Goal: Task Accomplishment & Management: Manage account settings

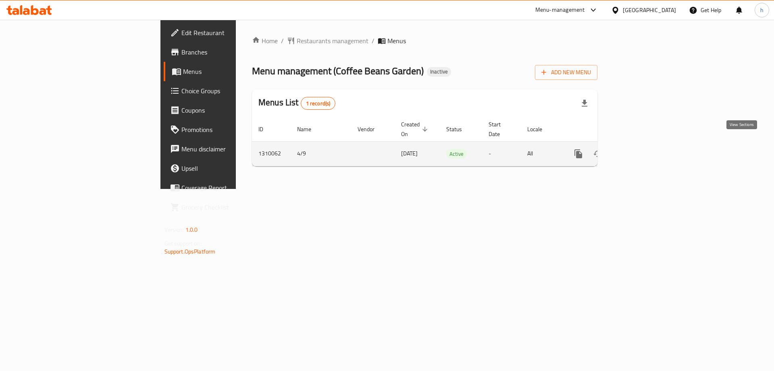
click at [640, 150] on icon "enhanced table" at bounding box center [636, 153] width 7 height 7
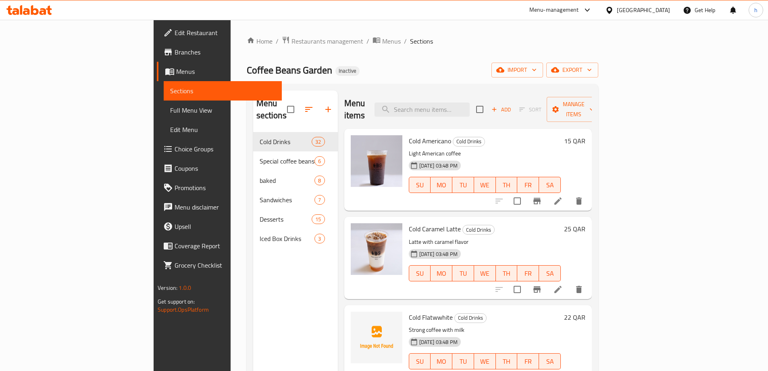
click at [424, 59] on div "Home / Restaurants management / Menus / Sections Coffee Beans Garden Inactive i…" at bounding box center [423, 251] width 352 height 431
click at [176, 71] on span "Menus" at bounding box center [225, 72] width 99 height 10
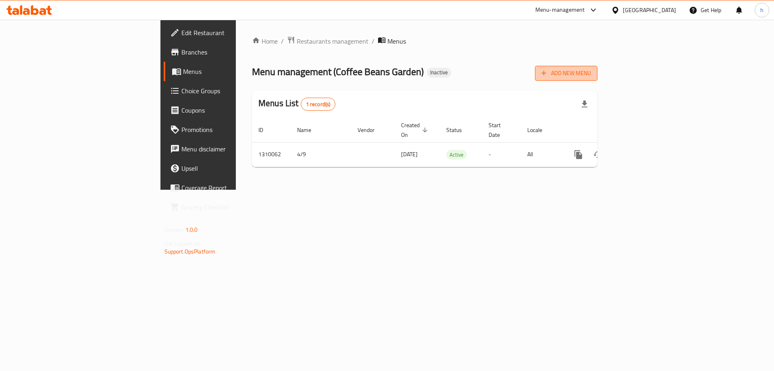
click at [591, 75] on span "Add New Menu" at bounding box center [567, 73] width 50 height 10
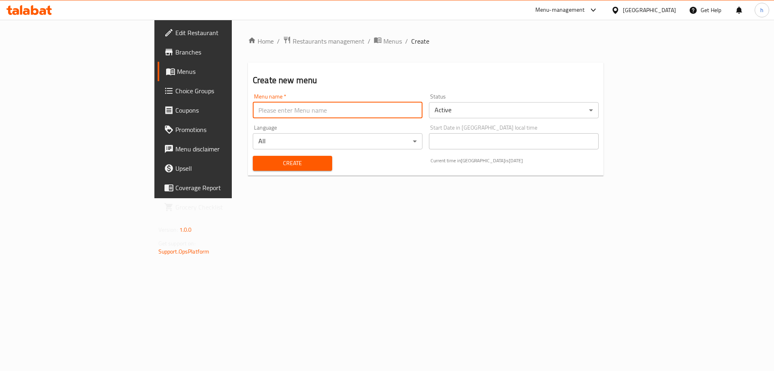
click at [305, 116] on input "text" at bounding box center [338, 110] width 170 height 16
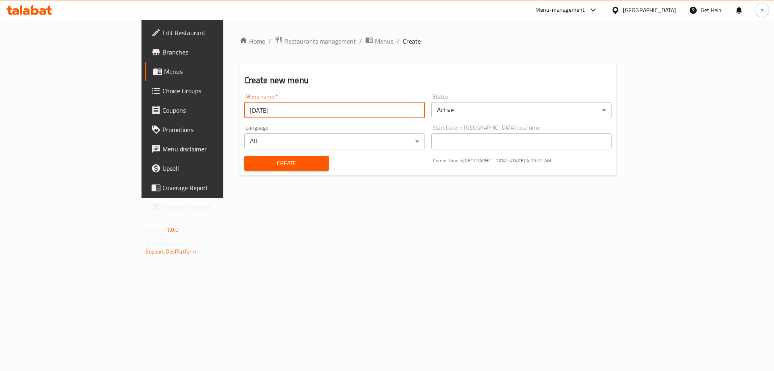
type input "[DATE]"
click at [251, 163] on span "Create" at bounding box center [287, 163] width 72 height 10
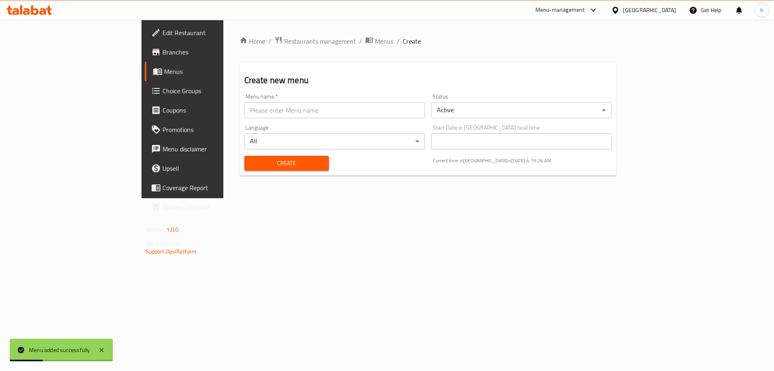
click at [164, 70] on span "Menus" at bounding box center [214, 72] width 100 height 10
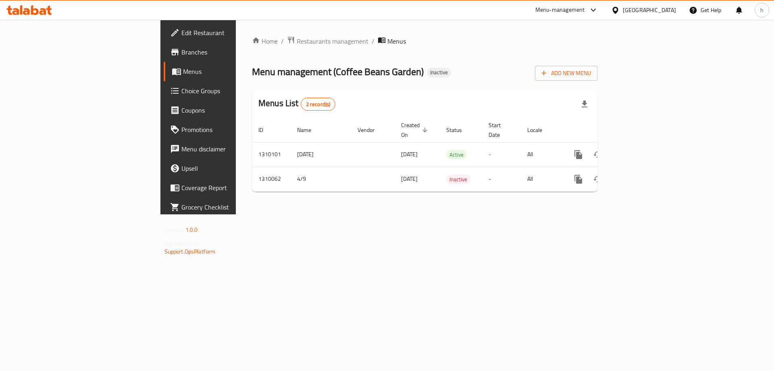
click at [614, 214] on div "Home / Restaurants management / Menus Menu management ( Coffee Beans Garden ) I…" at bounding box center [425, 117] width 378 height 194
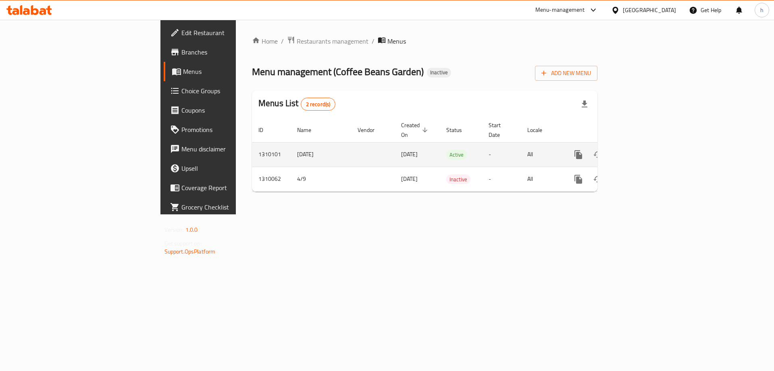
click at [642, 150] on icon "enhanced table" at bounding box center [637, 155] width 10 height 10
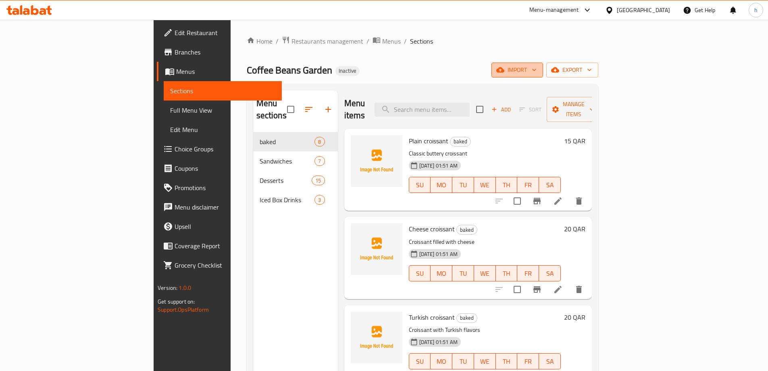
click at [537, 71] on span "import" at bounding box center [517, 70] width 39 height 10
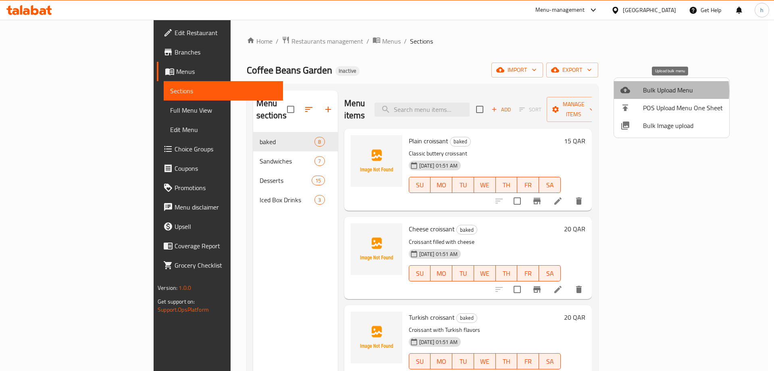
click at [650, 91] on span "Bulk Upload Menu" at bounding box center [683, 90] width 80 height 10
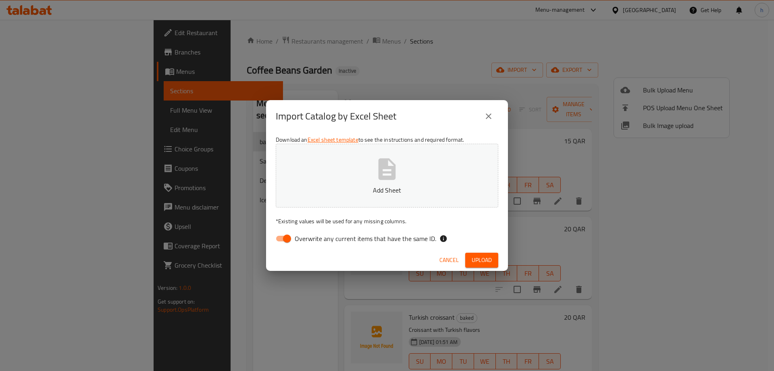
click at [285, 239] on input "Overwrite any current items that have the same ID." at bounding box center [287, 238] width 46 height 15
checkbox input "false"
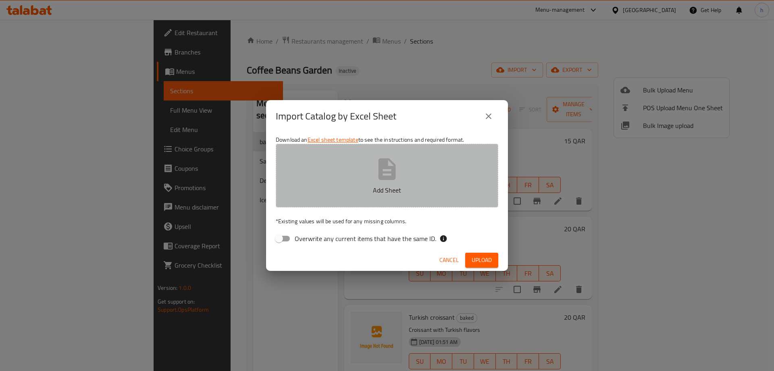
click at [391, 157] on icon "button" at bounding box center [387, 169] width 26 height 26
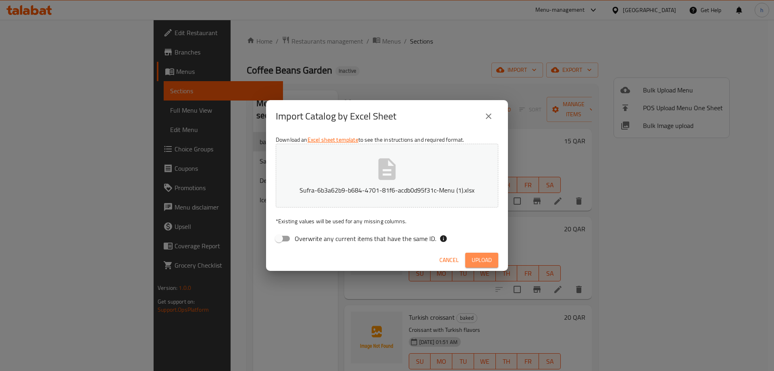
click at [492, 260] on button "Upload" at bounding box center [481, 259] width 33 height 15
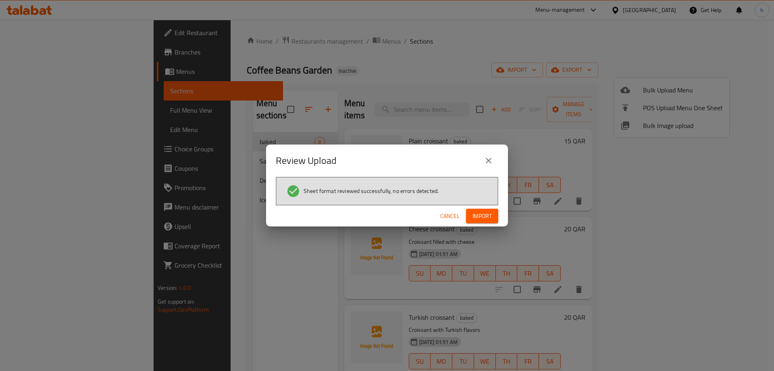
click at [484, 208] on div "Cancel Import" at bounding box center [387, 215] width 242 height 21
click at [481, 219] on span "Import" at bounding box center [482, 216] width 19 height 10
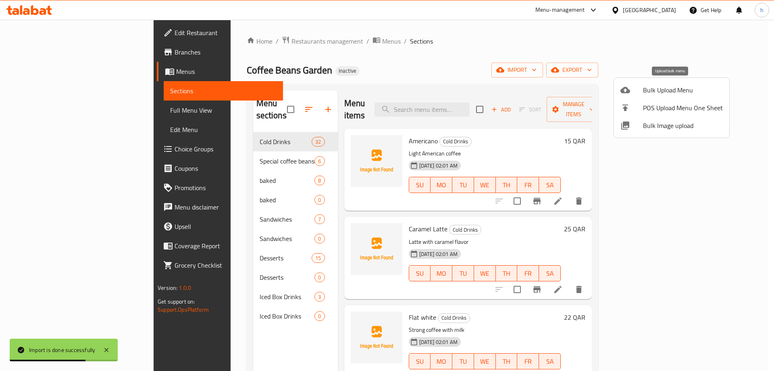
click at [673, 91] on span "Bulk Upload Menu" at bounding box center [683, 90] width 80 height 10
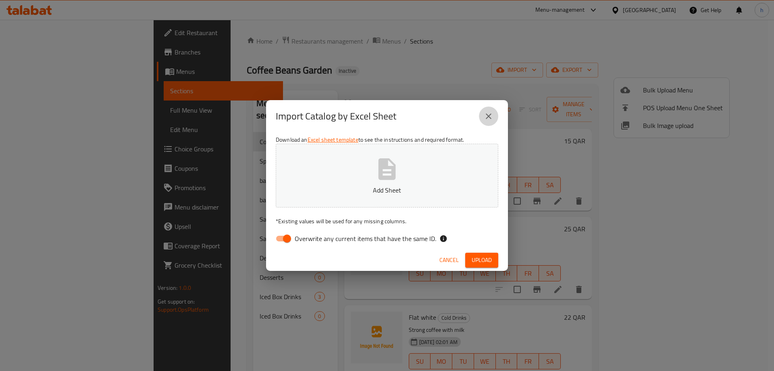
click at [487, 121] on button "close" at bounding box center [488, 115] width 19 height 19
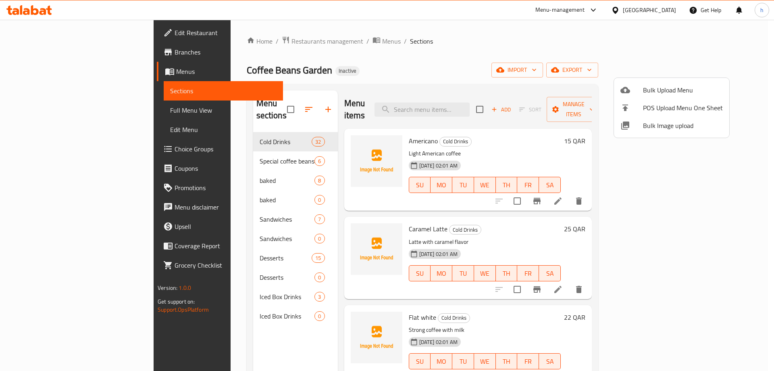
click at [679, 72] on div at bounding box center [387, 185] width 774 height 371
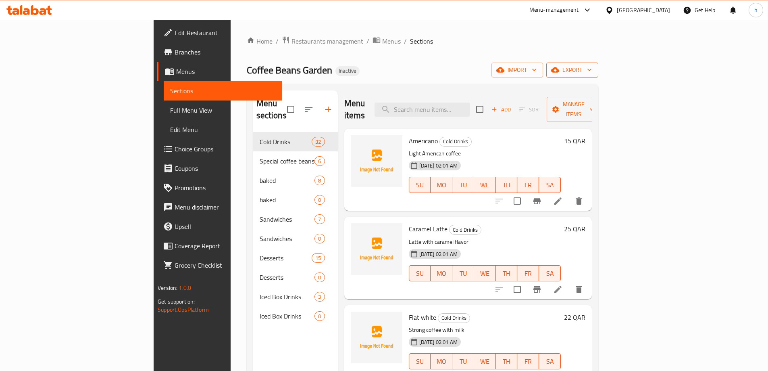
click at [592, 70] on span "export" at bounding box center [572, 70] width 39 height 10
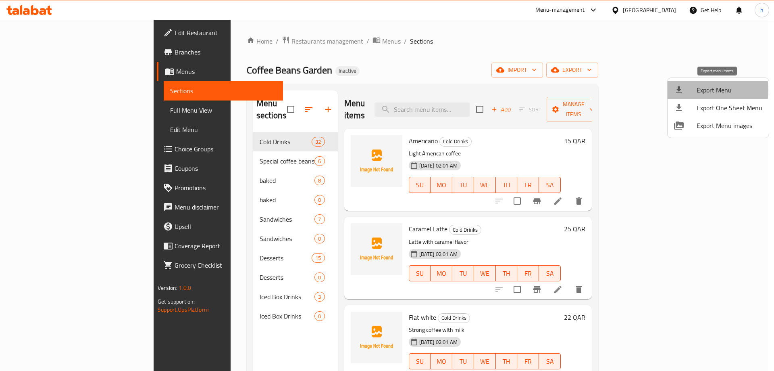
click at [698, 90] on span "Export Menu" at bounding box center [730, 90] width 66 height 10
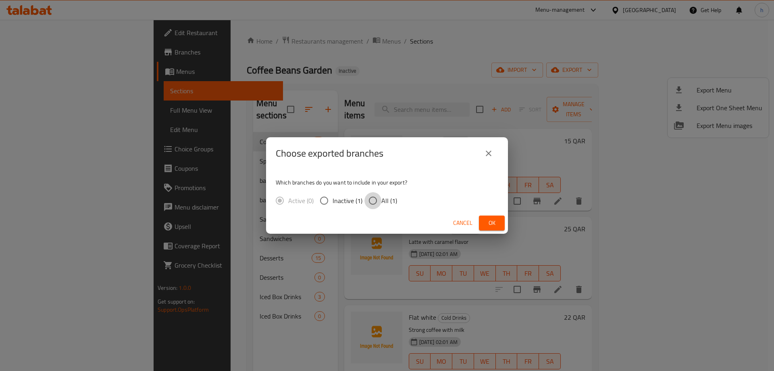
drag, startPoint x: 369, startPoint y: 198, endPoint x: 467, endPoint y: 212, distance: 98.3
click at [370, 198] on input "All (1)" at bounding box center [373, 200] width 17 height 17
radio input "true"
click at [500, 219] on button "Ok" at bounding box center [492, 222] width 26 height 15
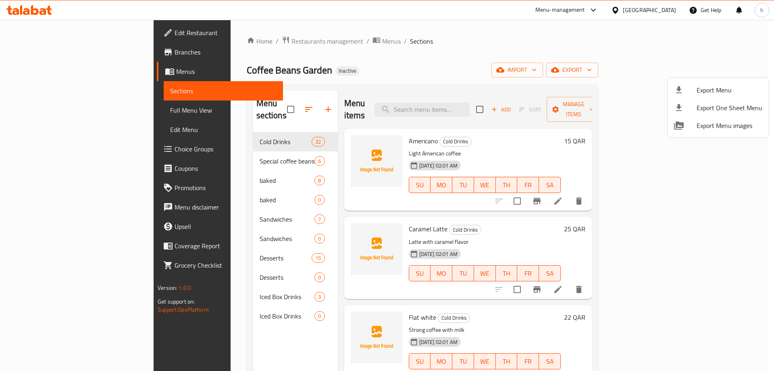
click at [383, 54] on div at bounding box center [387, 185] width 774 height 371
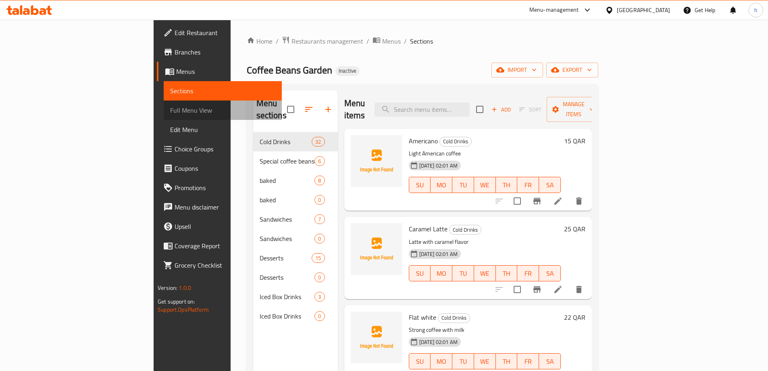
click at [164, 115] on link "Full Menu View" at bounding box center [223, 109] width 118 height 19
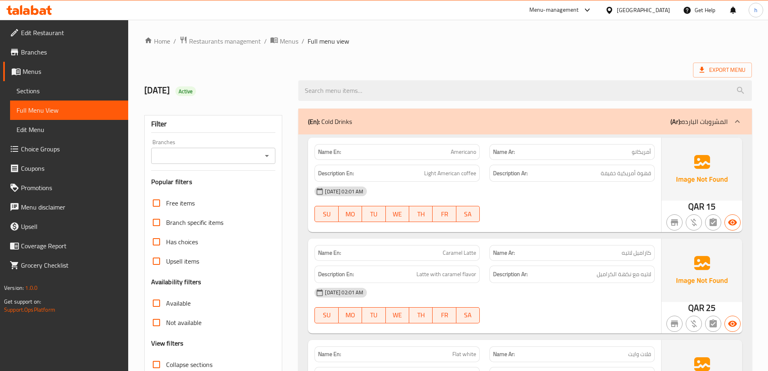
scroll to position [121, 0]
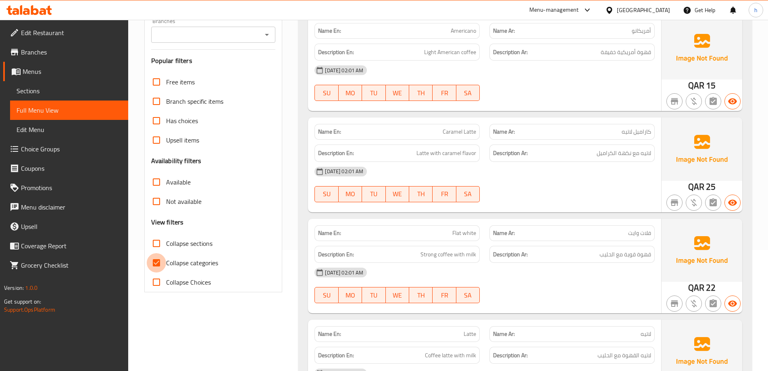
click at [154, 257] on input "Collapse categories" at bounding box center [156, 262] width 19 height 19
checkbox input "false"
click at [65, 129] on span "Edit Menu" at bounding box center [69, 130] width 105 height 10
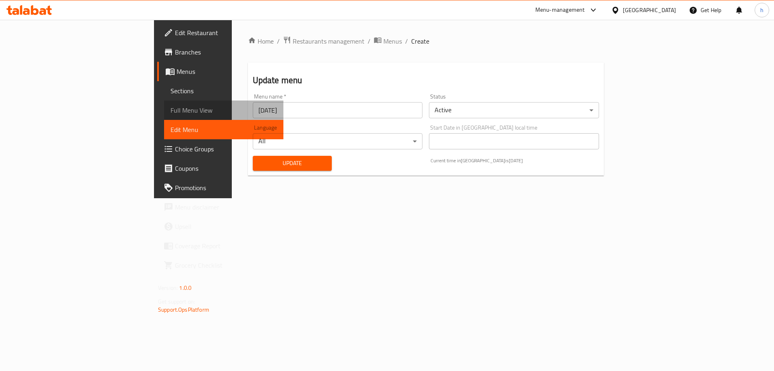
click at [164, 105] on link "Full Menu View" at bounding box center [223, 109] width 119 height 19
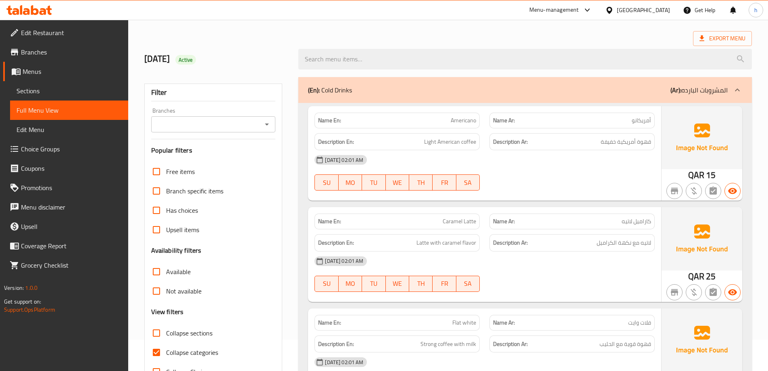
scroll to position [81, 0]
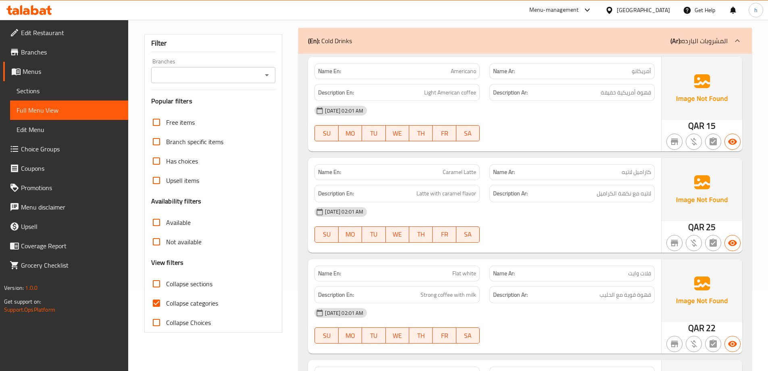
click at [156, 303] on input "Collapse categories" at bounding box center [156, 302] width 19 height 19
checkbox input "false"
click at [156, 281] on input "Collapse sections" at bounding box center [156, 283] width 19 height 19
checkbox input "true"
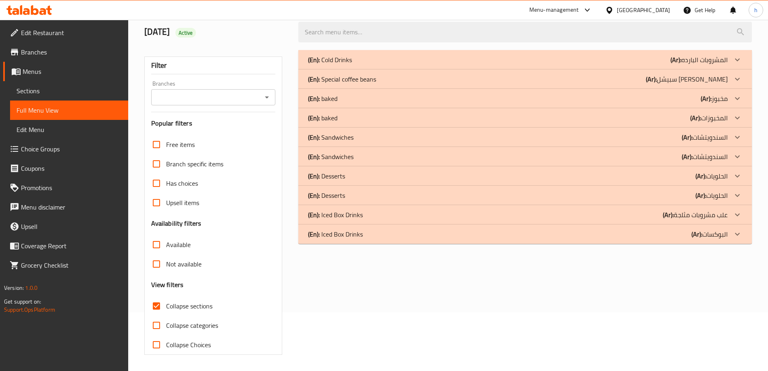
scroll to position [58, 0]
click at [735, 153] on icon at bounding box center [738, 157] width 10 height 10
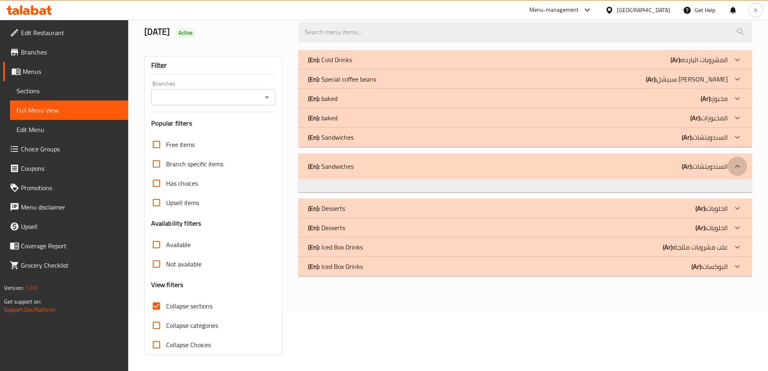
click at [739, 161] on div at bounding box center [737, 165] width 19 height 19
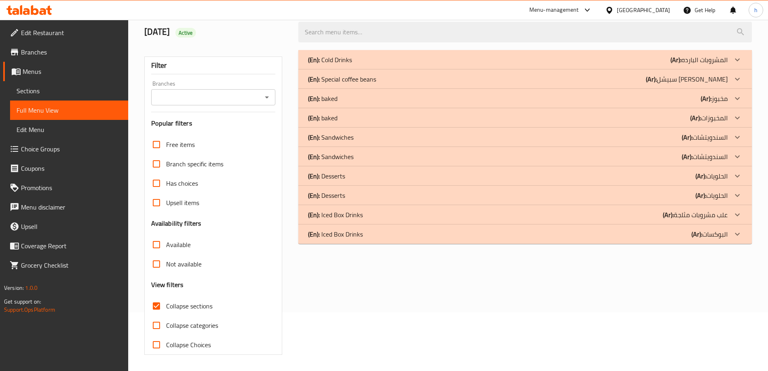
click at [741, 140] on icon at bounding box center [738, 137] width 10 height 10
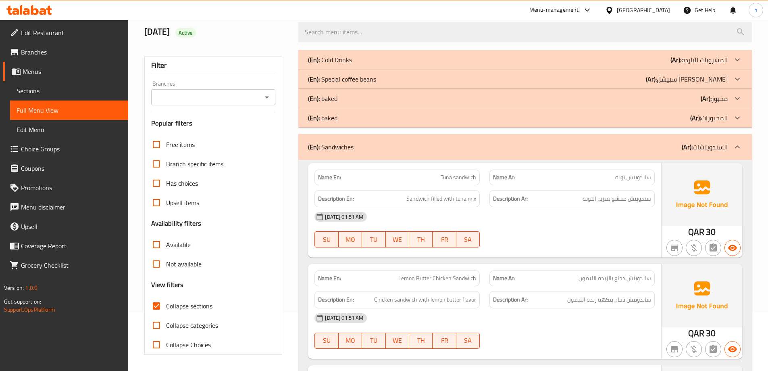
click at [741, 140] on div at bounding box center [737, 146] width 19 height 19
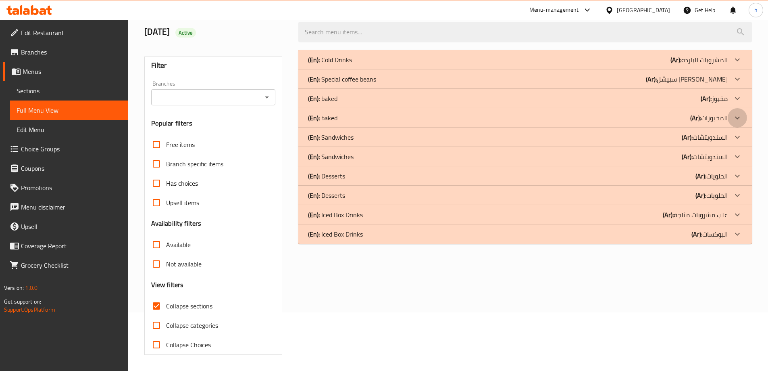
click at [736, 117] on icon at bounding box center [737, 117] width 5 height 3
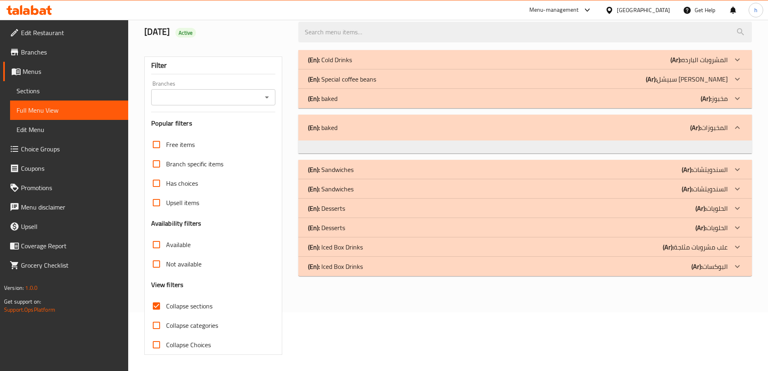
click at [736, 117] on div "(En): baked (Ar): المخبوزات" at bounding box center [525, 128] width 454 height 26
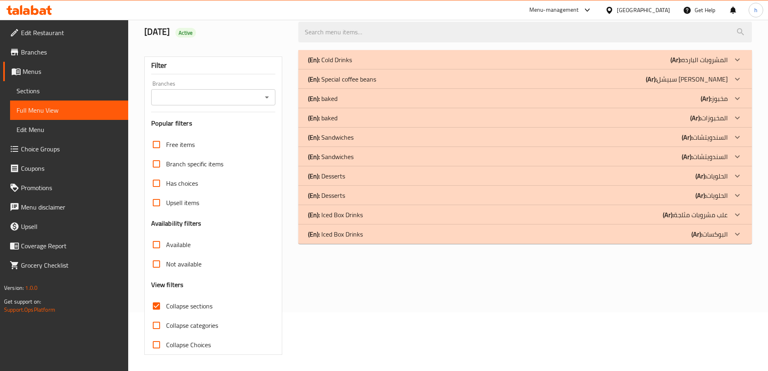
click at [448, 287] on div "(En): Cold Drinks (Ar): المشروبات البارده Name En: Americano Name Ar: أمريكانو …" at bounding box center [525, 202] width 463 height 314
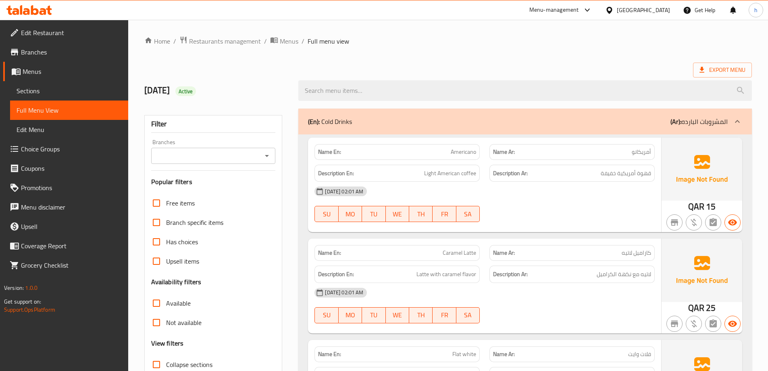
drag, startPoint x: 37, startPoint y: 94, endPoint x: 18, endPoint y: 100, distance: 20.0
click at [37, 94] on span "Sections" at bounding box center [69, 91] width 105 height 10
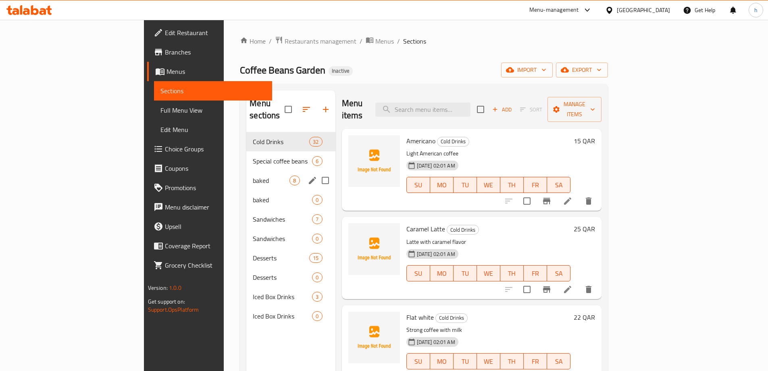
click at [246, 173] on div "baked 8" at bounding box center [290, 180] width 89 height 19
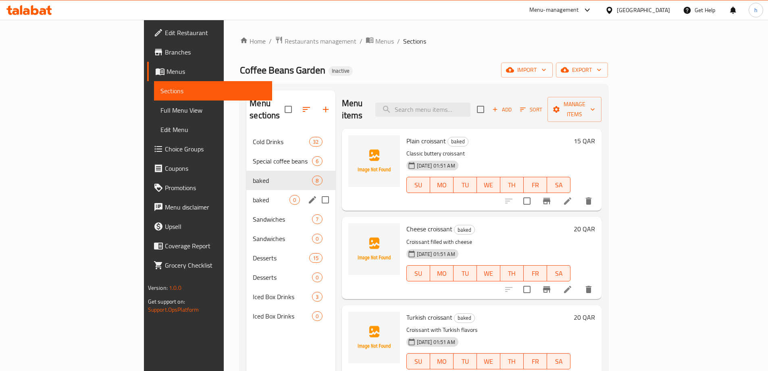
click at [253, 195] on span "baked" at bounding box center [271, 200] width 37 height 10
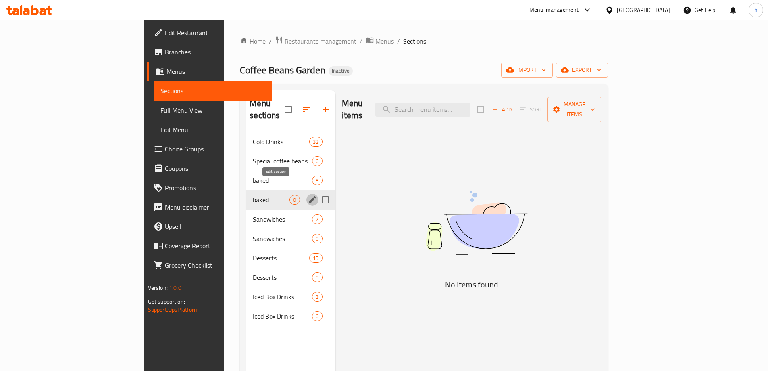
click at [308, 195] on icon "edit" at bounding box center [313, 200] width 10 height 10
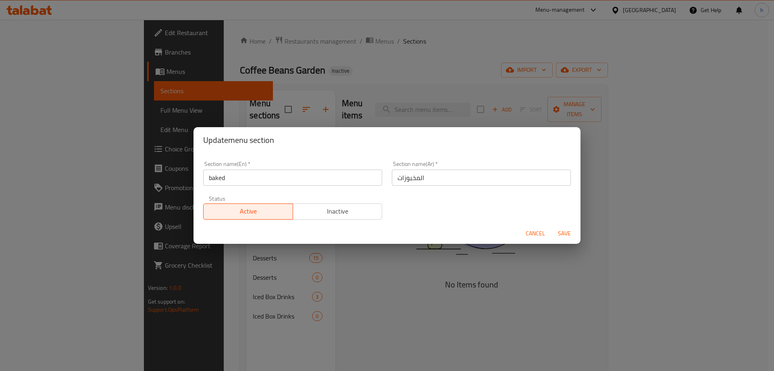
click at [444, 212] on div "Section name(En)   * baked Section name(En) * Section name(Ar)   * المخبوزات Se…" at bounding box center [386, 190] width 377 height 68
click at [537, 232] on span "Cancel" at bounding box center [535, 233] width 19 height 10
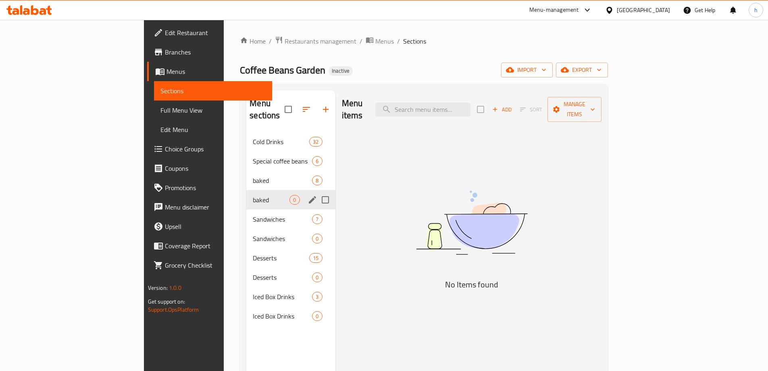
click at [317, 191] on input "Menu sections" at bounding box center [325, 199] width 17 height 17
checkbox input "true"
click at [317, 230] on input "Menu sections" at bounding box center [325, 238] width 17 height 17
checkbox input "true"
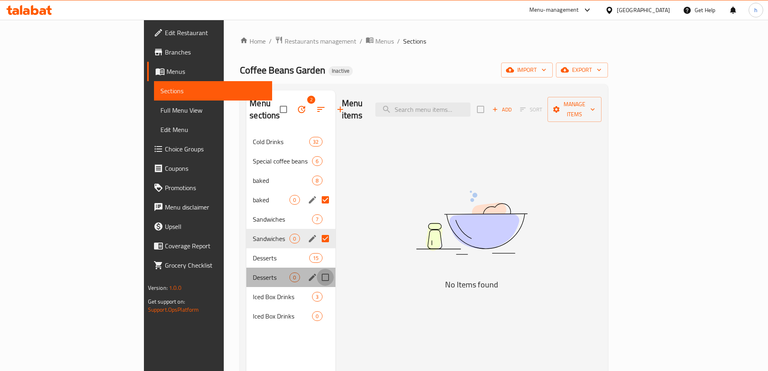
click at [317, 269] on input "Menu sections" at bounding box center [325, 277] width 17 height 17
checkbox input "true"
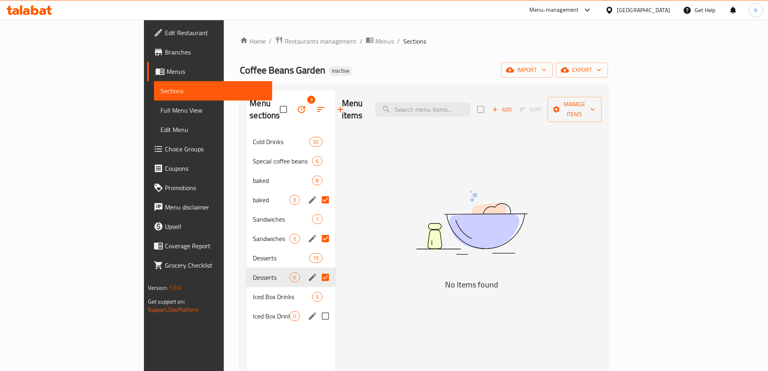
click at [317, 307] on input "Menu sections" at bounding box center [325, 315] width 17 height 17
checkbox input "true"
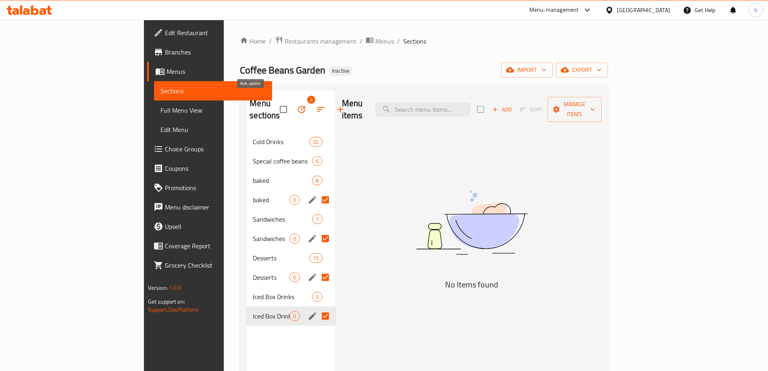
click at [292, 106] on button "button" at bounding box center [301, 109] width 19 height 19
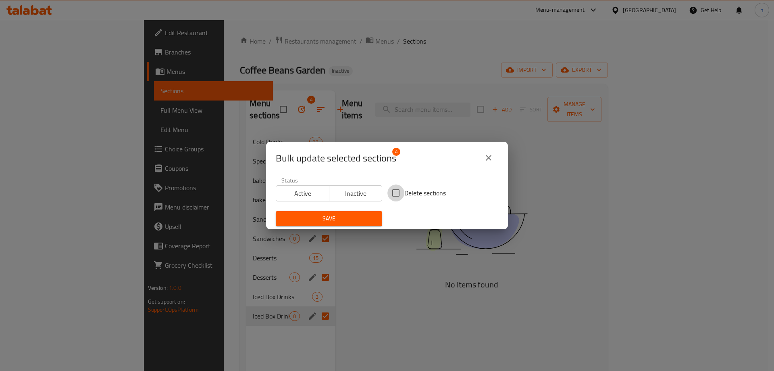
click at [394, 191] on input "Delete sections" at bounding box center [395, 192] width 17 height 17
checkbox input "true"
click at [363, 220] on span "Save" at bounding box center [329, 218] width 94 height 10
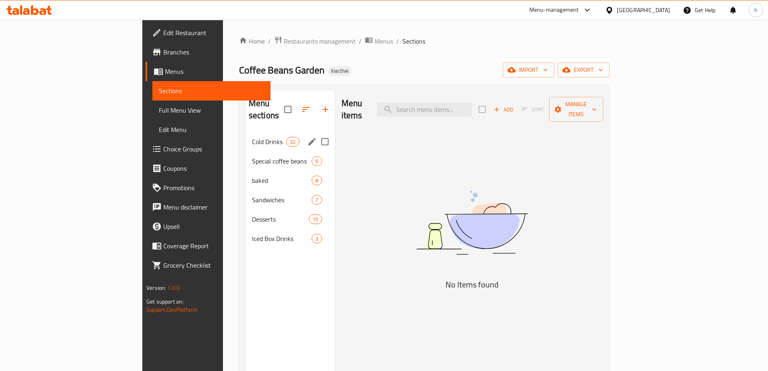
click at [246, 134] on div "Cold Drinks 32" at bounding box center [291, 141] width 90 height 19
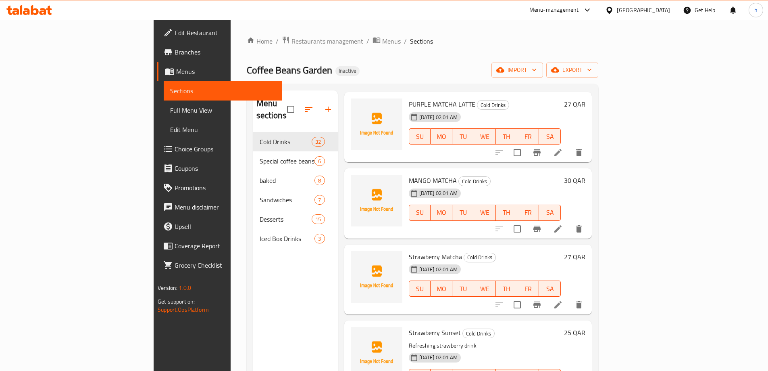
scroll to position [2137, 0]
click at [562, 225] on icon at bounding box center [557, 228] width 7 height 7
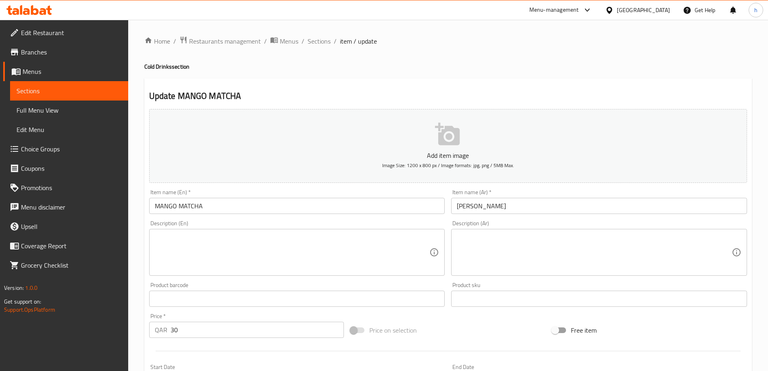
click at [352, 248] on textarea at bounding box center [292, 252] width 275 height 38
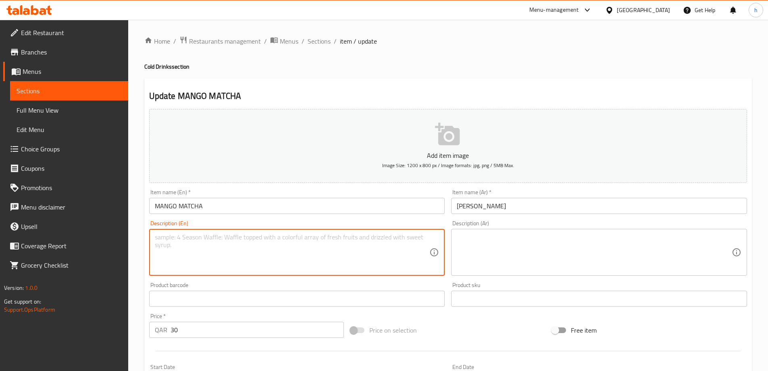
paste textarea "frozen mango, honey, mint, ice and hot water"
type textarea "frozen mango, honey, mint, ice and hot water"
click at [486, 251] on textarea at bounding box center [594, 252] width 275 height 38
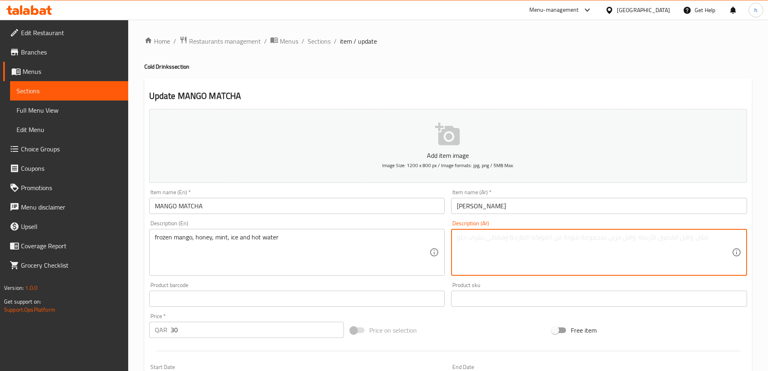
paste textarea "مانجو مجمد، عسل، نعناع، ثلج وماء ساخن"
type textarea "مانجو مجمد، عسل، نعناع، ثلج وماء ساخن"
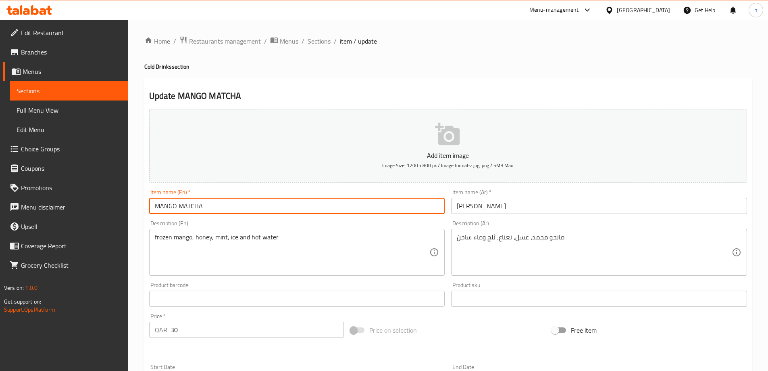
click at [162, 204] on input "MANGO MATCHA" at bounding box center [297, 206] width 296 height 16
drag, startPoint x: 162, startPoint y: 204, endPoint x: 188, endPoint y: 207, distance: 26.8
click at [188, 207] on input "MANGO MATCHA" at bounding box center [297, 206] width 296 height 16
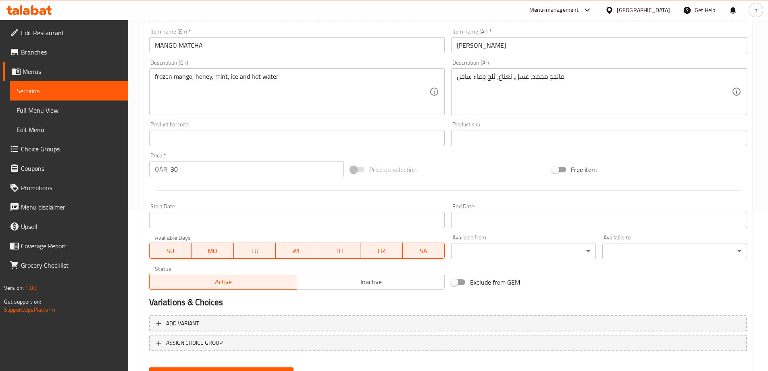
scroll to position [199, 0]
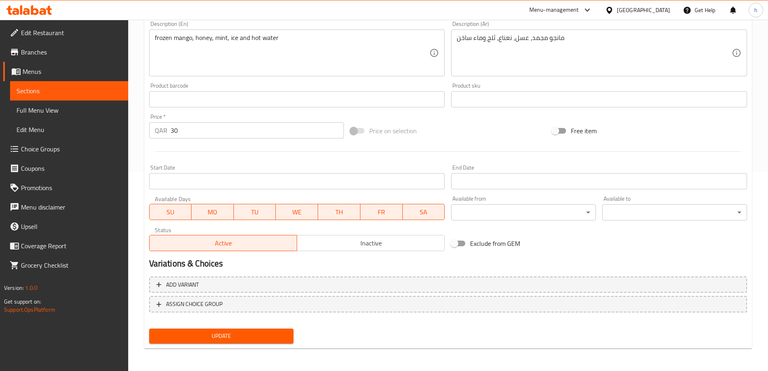
click at [267, 334] on span "Update" at bounding box center [222, 336] width 132 height 10
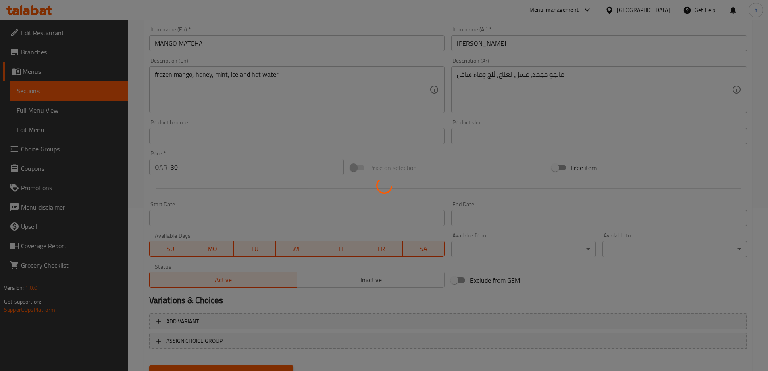
scroll to position [0, 0]
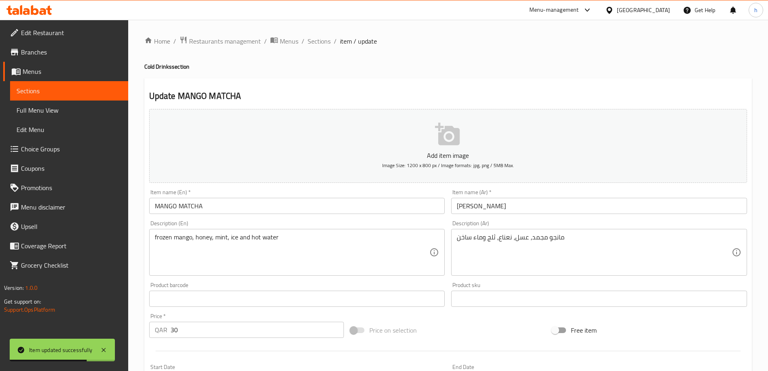
click at [99, 96] on link "Sections" at bounding box center [69, 90] width 118 height 19
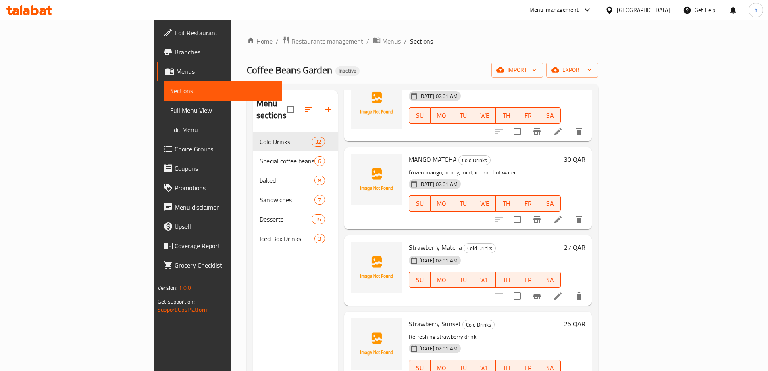
scroll to position [2177, 0]
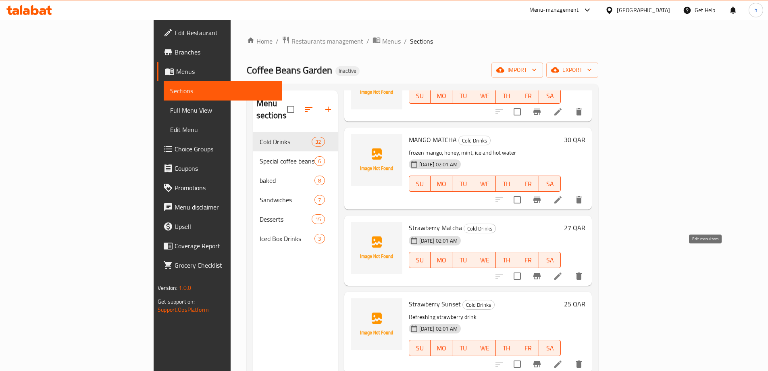
click at [563, 271] on icon at bounding box center [558, 276] width 10 height 10
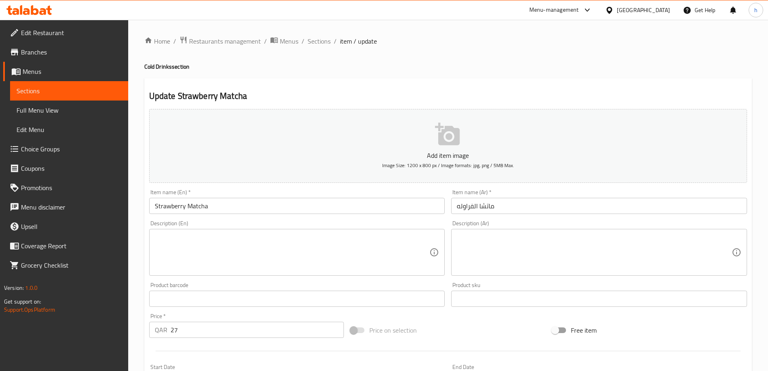
click at [312, 244] on textarea at bounding box center [292, 252] width 275 height 38
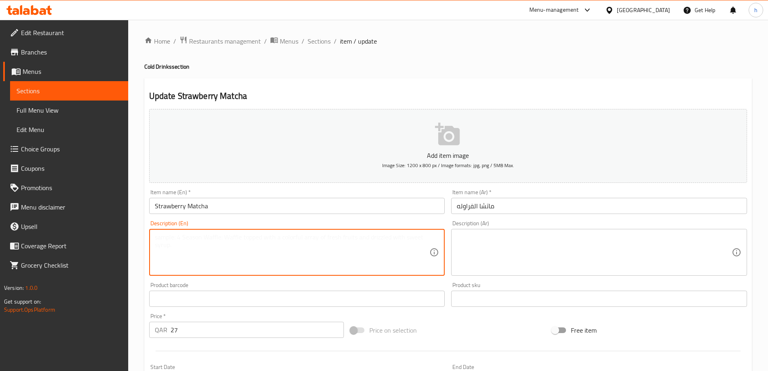
paste textarea "A drink with strawberry and matcha flavors."
type textarea "A drink with strawberry and matcha flavors."
click at [525, 243] on textarea at bounding box center [594, 252] width 275 height 38
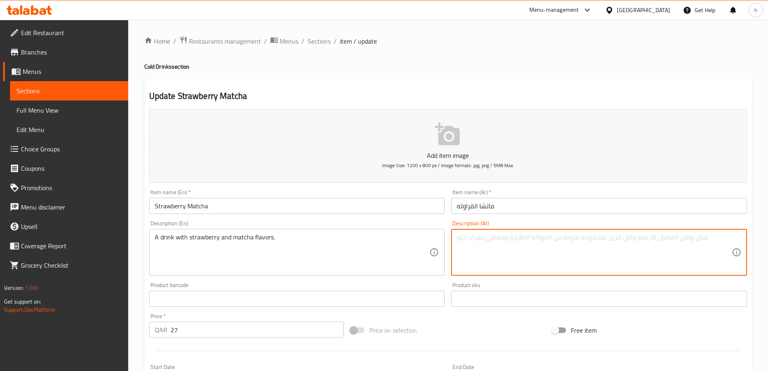
paste textarea "مشروب بنكهة الفراولة والماتشا."
type textarea "مشروب بنكهة الفراولة والماتشا."
click at [432, 61] on div "Home / Restaurants management / Menus / Sections / item / update Cold Drinks se…" at bounding box center [448, 295] width 608 height 518
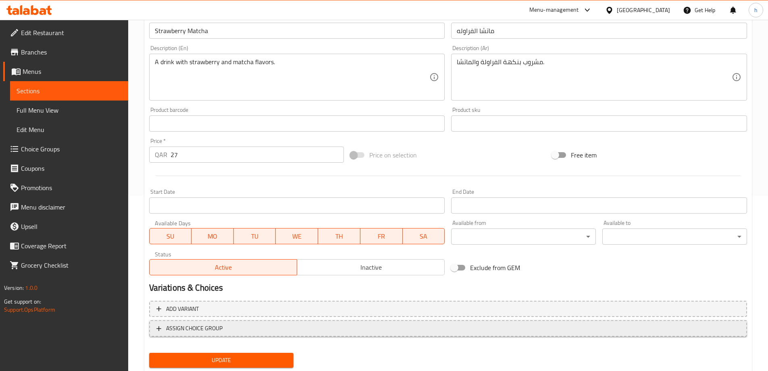
scroll to position [199, 0]
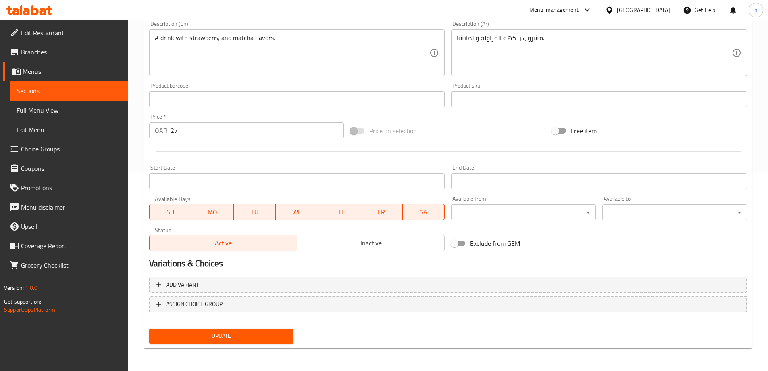
click at [265, 336] on span "Update" at bounding box center [222, 336] width 132 height 10
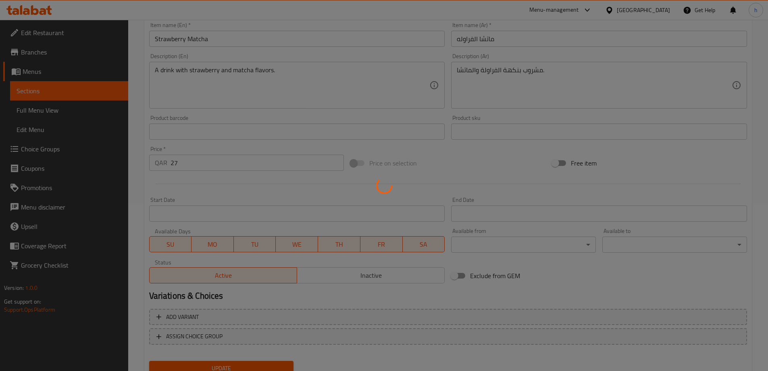
scroll to position [0, 0]
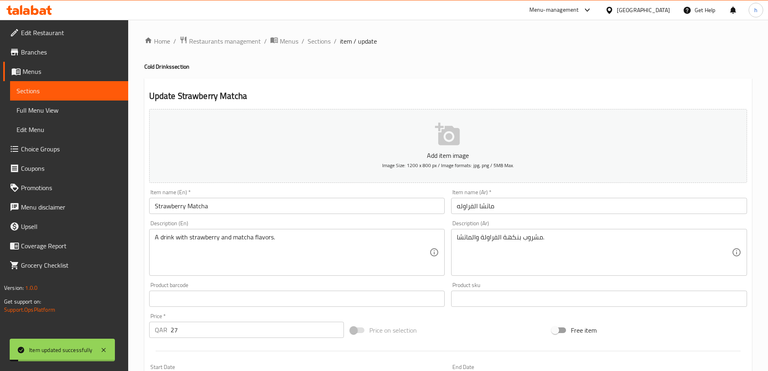
click at [87, 94] on span "Sections" at bounding box center [69, 91] width 105 height 10
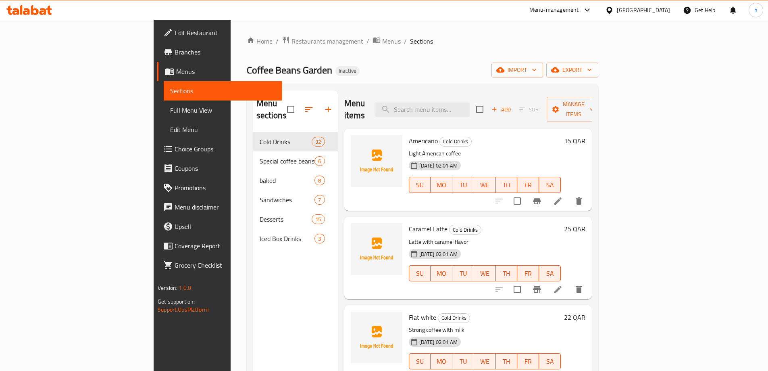
click at [43, 10] on icon at bounding box center [29, 10] width 46 height 10
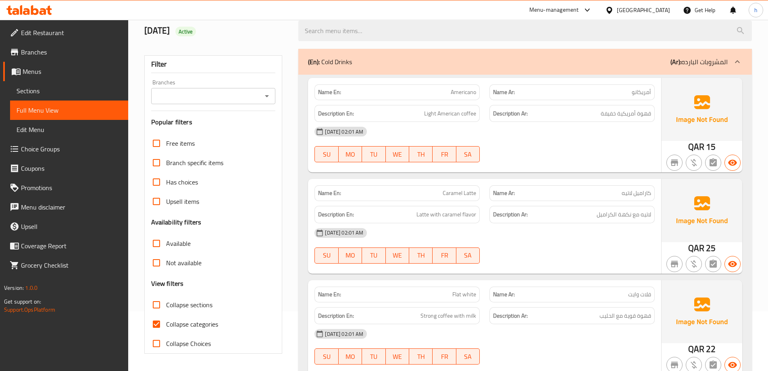
scroll to position [161, 0]
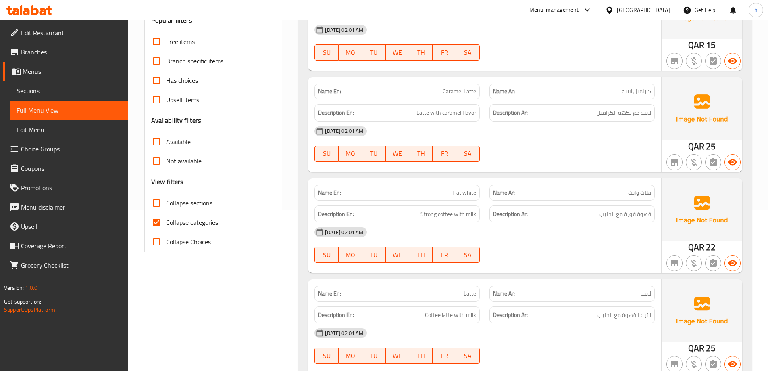
drag, startPoint x: 153, startPoint y: 205, endPoint x: 156, endPoint y: 223, distance: 18.4
click at [153, 205] on input "Collapse sections" at bounding box center [156, 202] width 19 height 19
checkbox input "true"
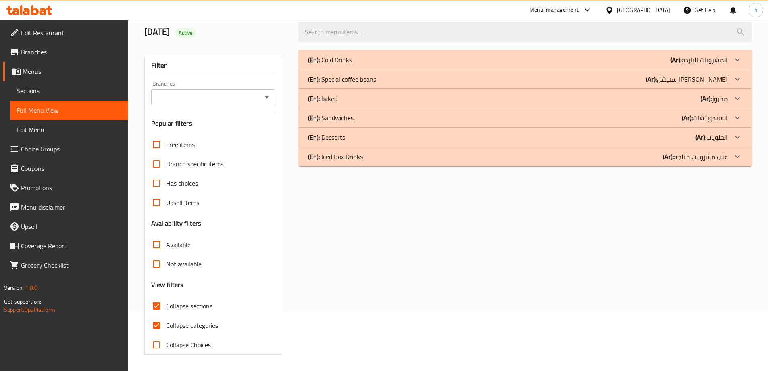
click at [156, 315] on input "Collapse categories" at bounding box center [156, 324] width 19 height 19
checkbox input "false"
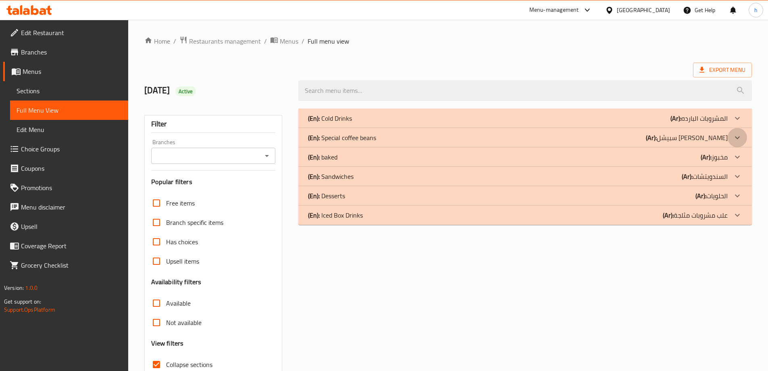
click at [736, 135] on icon at bounding box center [738, 138] width 10 height 10
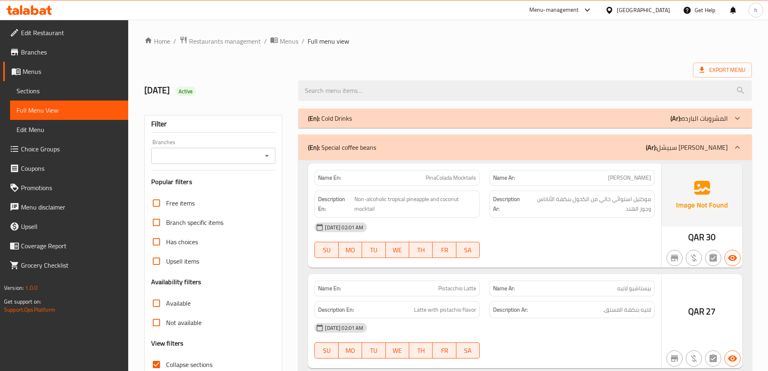
click at [740, 115] on icon at bounding box center [738, 118] width 10 height 10
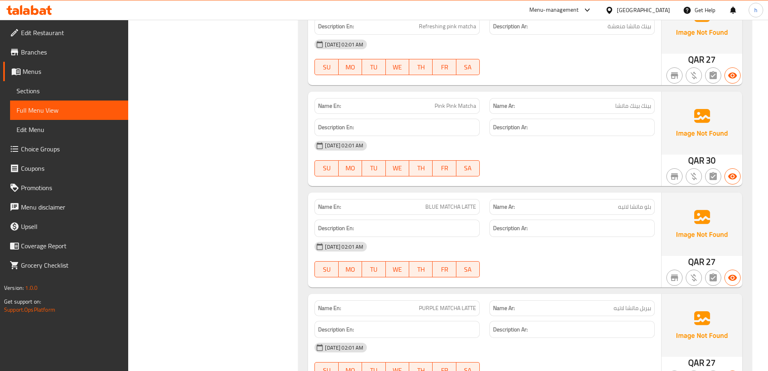
scroll to position [2258, 0]
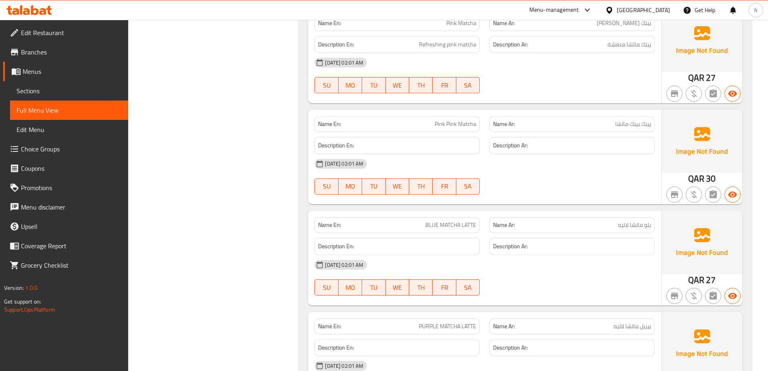
click at [431, 226] on span "BLUE MATCHA LATTE" at bounding box center [450, 225] width 51 height 8
drag, startPoint x: 431, startPoint y: 226, endPoint x: 471, endPoint y: 225, distance: 39.9
click at [471, 225] on span "BLUE MATCHA LATTE" at bounding box center [450, 225] width 51 height 8
copy span "BLUE MATCHA LATTE"
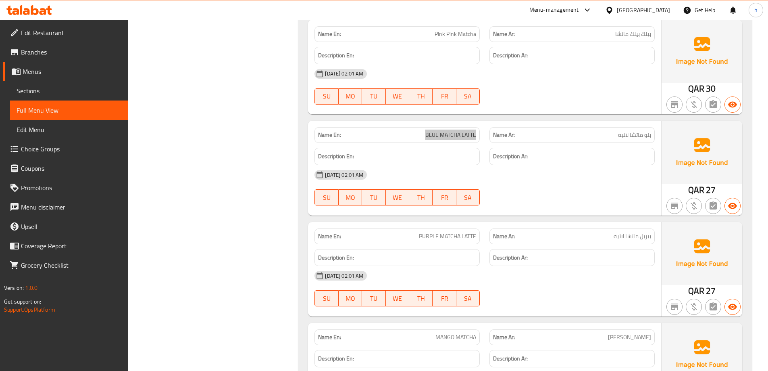
scroll to position [2379, 0]
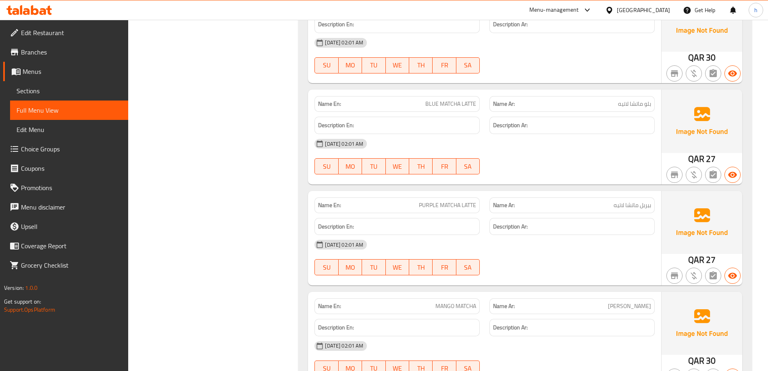
click at [428, 204] on span "PURPLE MATCHA LATTE" at bounding box center [447, 205] width 57 height 8
drag, startPoint x: 428, startPoint y: 204, endPoint x: 462, endPoint y: 204, distance: 34.3
click at [462, 204] on span "PURPLE MATCHA LATTE" at bounding box center [447, 205] width 57 height 8
copy span "PURPLE MATCHA LATTE"
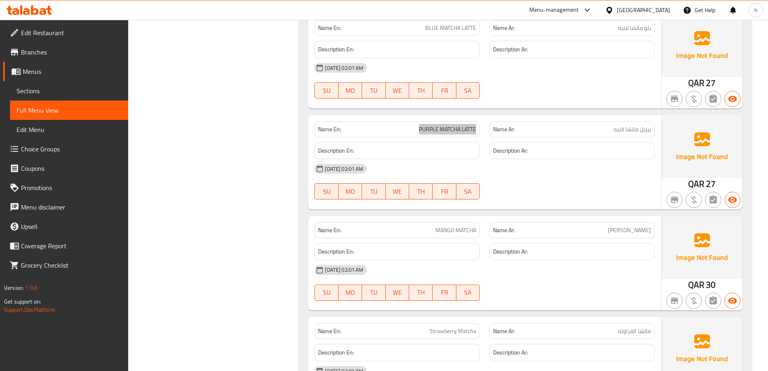
scroll to position [2500, 0]
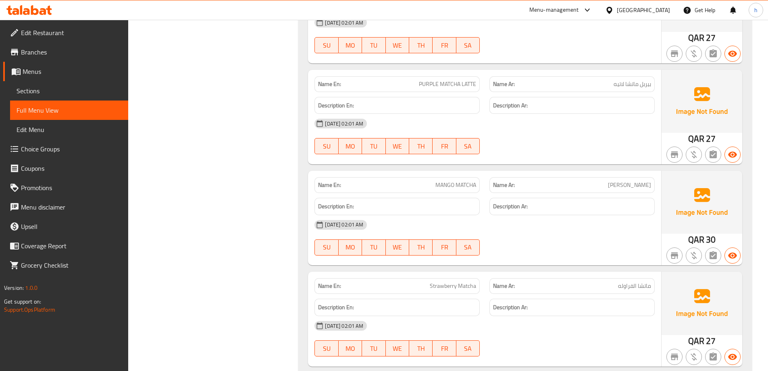
click at [444, 187] on span "MANGO MATCHA" at bounding box center [455, 185] width 41 height 8
drag, startPoint x: 444, startPoint y: 187, endPoint x: 462, endPoint y: 187, distance: 18.6
click at [462, 187] on span "MANGO MATCHA" at bounding box center [455, 185] width 41 height 8
copy span "MANGO MATCHA"
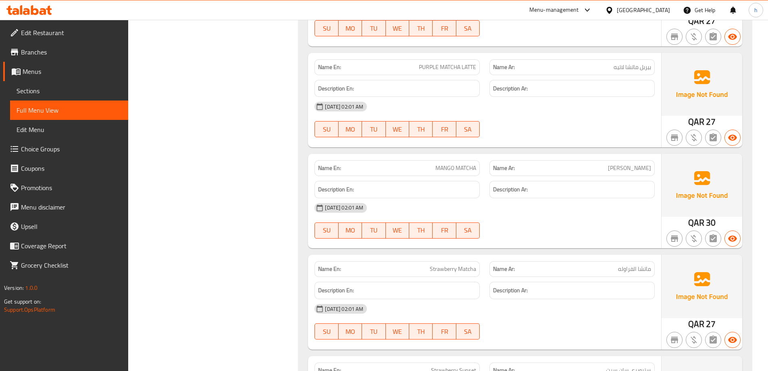
scroll to position [2581, 0]
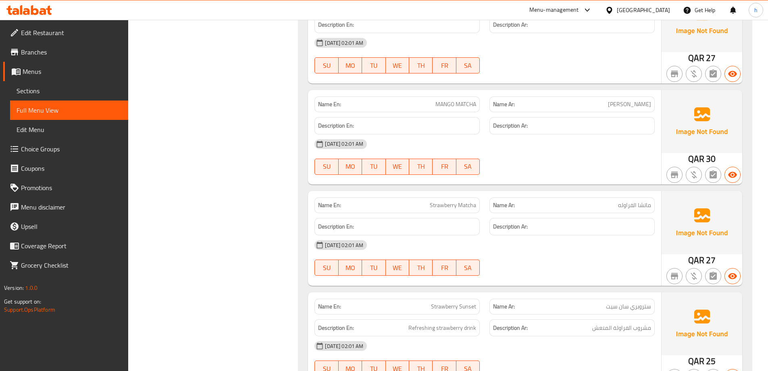
click at [441, 206] on span "Strawberry Matcha" at bounding box center [453, 205] width 46 height 8
drag, startPoint x: 441, startPoint y: 206, endPoint x: 462, endPoint y: 206, distance: 21.4
click at [462, 206] on span "Strawberry Matcha" at bounding box center [453, 205] width 46 height 8
copy span "Strawberry Matcha"
click at [579, 244] on div "[DATE] 02:01 AM" at bounding box center [485, 244] width 350 height 19
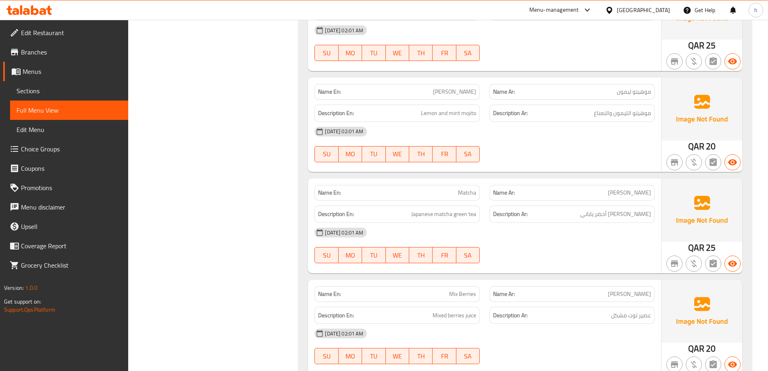
scroll to position [1559, 0]
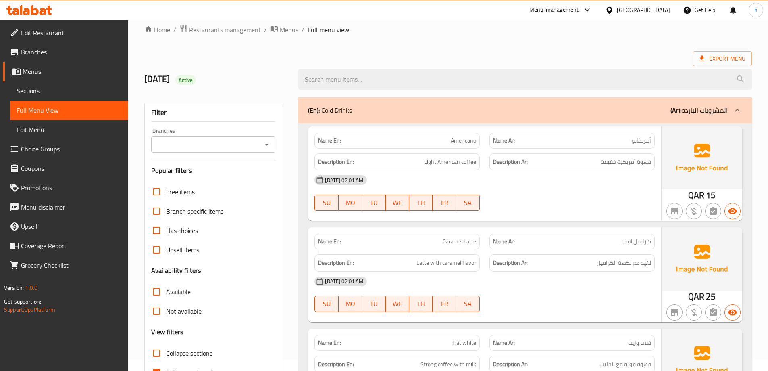
scroll to position [121, 0]
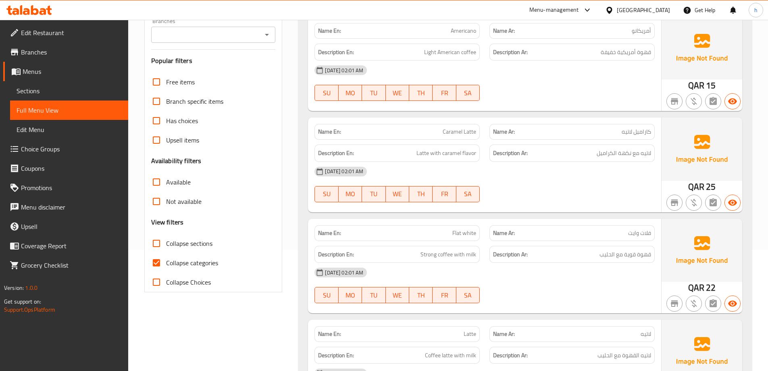
drag, startPoint x: 155, startPoint y: 248, endPoint x: 158, endPoint y: 258, distance: 10.6
click at [155, 248] on input "Collapse sections" at bounding box center [156, 242] width 19 height 19
checkbox input "true"
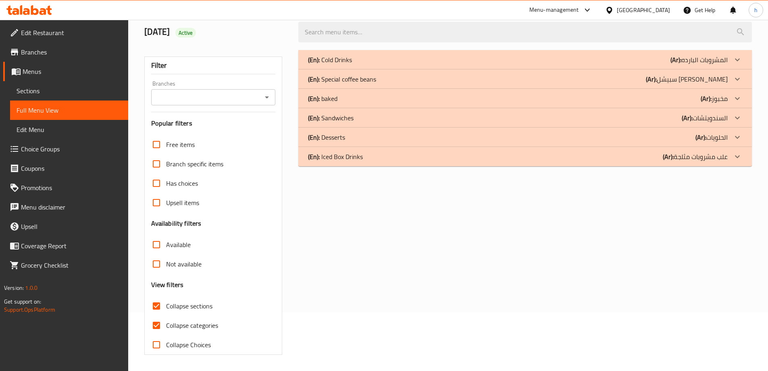
click at [157, 315] on input "Collapse categories" at bounding box center [156, 324] width 19 height 19
checkbox input "false"
click at [738, 74] on icon at bounding box center [738, 79] width 10 height 10
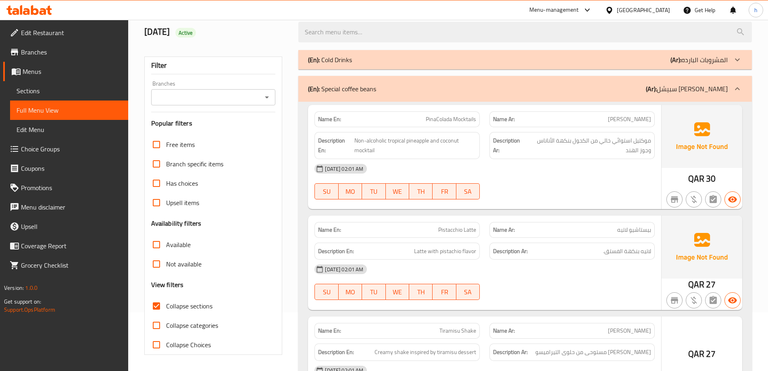
click at [737, 58] on icon at bounding box center [738, 60] width 10 height 10
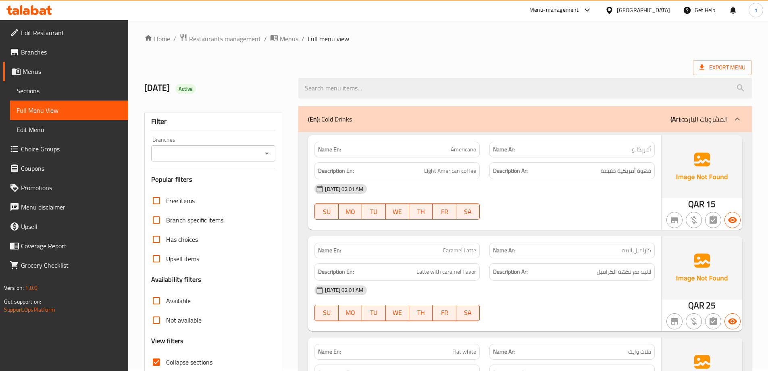
scroll to position [0, 0]
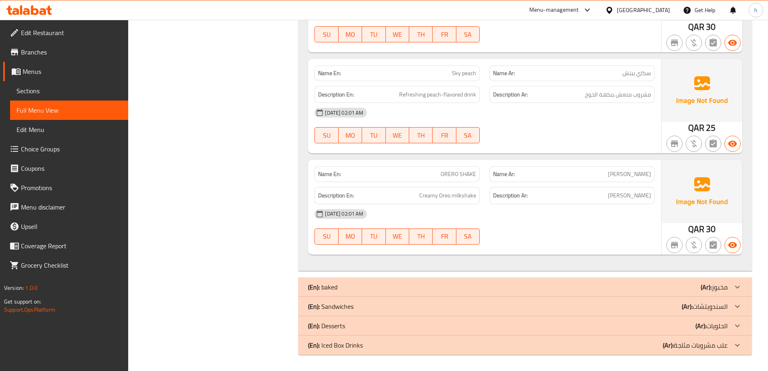
drag, startPoint x: 603, startPoint y: 43, endPoint x: 556, endPoint y: 334, distance: 294.5
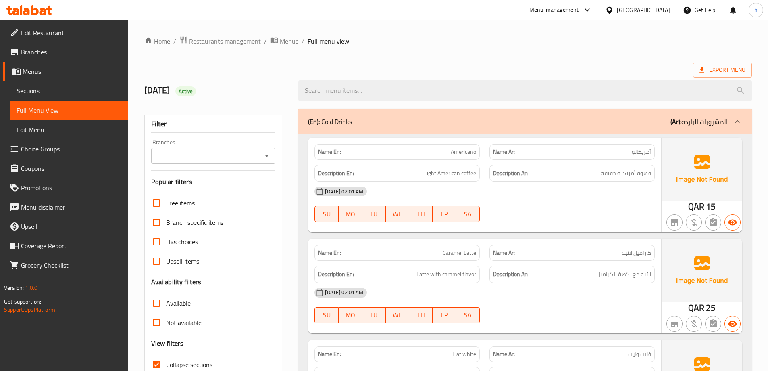
drag, startPoint x: 544, startPoint y: 299, endPoint x: 536, endPoint y: 177, distance: 122.9
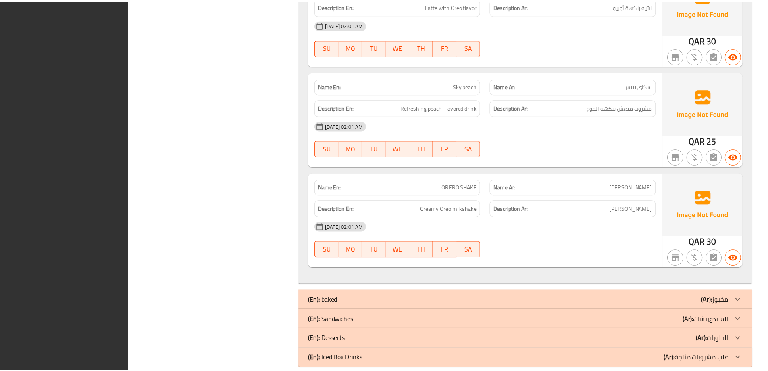
scroll to position [3777, 0]
